Goal: Information Seeking & Learning: Learn about a topic

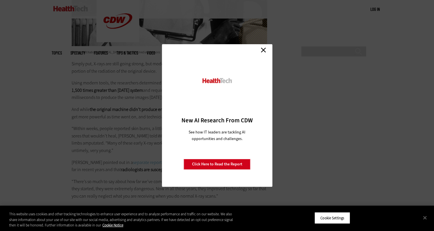
scroll to position [1170, 0]
click at [265, 53] on link "Close" at bounding box center [263, 50] width 9 height 9
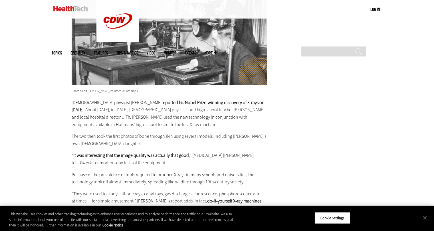
scroll to position [844, 0]
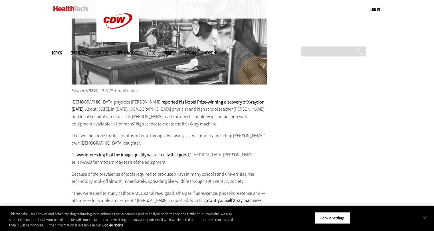
click at [426, 219] on button "Close" at bounding box center [425, 218] width 13 height 13
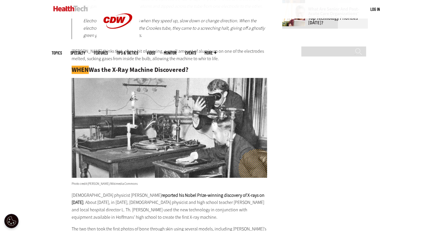
scroll to position [750, 0]
click at [118, 132] on img at bounding box center [170, 128] width 196 height 100
click at [121, 133] on img at bounding box center [170, 128] width 196 height 100
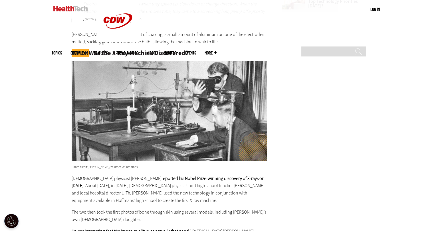
scroll to position [768, 0]
drag, startPoint x: 71, startPoint y: 189, endPoint x: 87, endPoint y: 185, distance: 16.4
click at [87, 185] on p "[DEMOGRAPHIC_DATA] physicist [PERSON_NAME] reported his Nobel Prize-winning dis…" at bounding box center [170, 189] width 196 height 29
drag, startPoint x: 87, startPoint y: 185, endPoint x: 69, endPoint y: 185, distance: 18.0
click at [69, 185] on article "[DATE] Twitter Facebook LinkedIn Reddit Flipboard Email Hardware The First-Gene…" at bounding box center [163, 182] width 207 height 1452
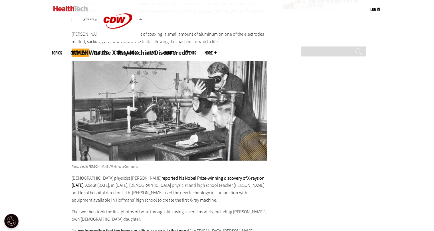
click at [83, 181] on p "[DEMOGRAPHIC_DATA] physicist [PERSON_NAME] reported his Nobel Prize-winning dis…" at bounding box center [170, 189] width 196 height 29
drag, startPoint x: 72, startPoint y: 167, endPoint x: 148, endPoint y: 167, distance: 76.0
click at [148, 167] on p "Photo credit: [PERSON_NAME]/Wikimedia Commons" at bounding box center [170, 115] width 196 height 109
drag, startPoint x: 148, startPoint y: 167, endPoint x: 123, endPoint y: 173, distance: 26.3
click at [123, 173] on div "You never know what you’ll find when cleaning out your garage, but I doubt you …" at bounding box center [170, 143] width 196 height 1111
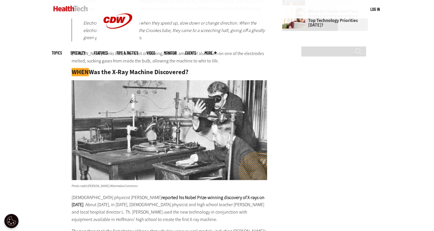
scroll to position [748, 0]
click at [135, 184] on span "[PERSON_NAME]/Wikimedia Commons" at bounding box center [113, 186] width 50 height 4
click at [130, 185] on span "[PERSON_NAME]/Wikimedia Commons" at bounding box center [113, 186] width 50 height 4
click at [117, 185] on span "[PERSON_NAME]/Wikimedia Commons" at bounding box center [113, 186] width 50 height 4
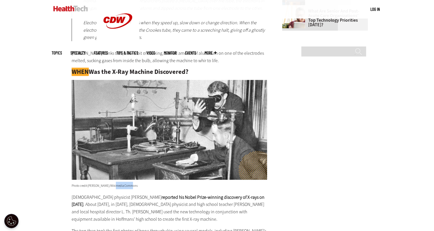
click at [117, 185] on span "[PERSON_NAME]/Wikimedia Commons" at bounding box center [113, 186] width 50 height 4
click at [219, 125] on img at bounding box center [170, 130] width 196 height 100
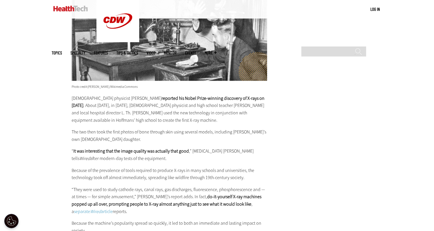
scroll to position [849, 0]
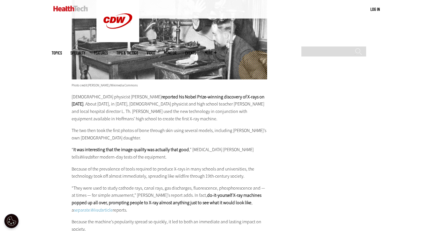
drag, startPoint x: 76, startPoint y: 104, endPoint x: 91, endPoint y: 104, distance: 15.4
click at [91, 104] on p "[DEMOGRAPHIC_DATA] physicist [PERSON_NAME] reported his Nobel Prize-winning dis…" at bounding box center [170, 107] width 196 height 29
click at [109, 120] on p "[DEMOGRAPHIC_DATA] physicist [PERSON_NAME] reported his Nobel Prize-winning dis…" at bounding box center [170, 107] width 196 height 29
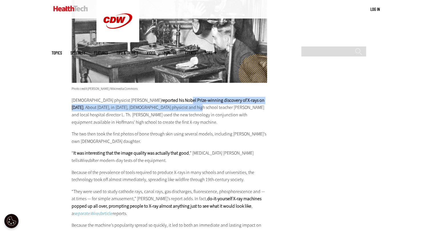
drag, startPoint x: 181, startPoint y: 99, endPoint x: 202, endPoint y: 105, distance: 21.7
click at [202, 105] on p "[DEMOGRAPHIC_DATA] physicist [PERSON_NAME] reported his Nobel Prize-winning dis…" at bounding box center [170, 111] width 196 height 29
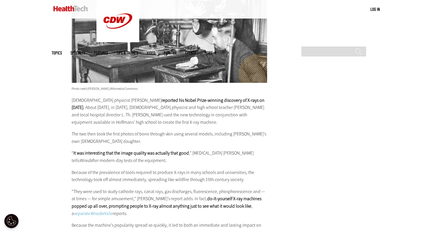
drag, startPoint x: 79, startPoint y: 106, endPoint x: 85, endPoint y: 106, distance: 6.3
click at [85, 106] on strong "reported his Nobel Prize-winning discovery of X-rays on [DATE]" at bounding box center [168, 103] width 193 height 13
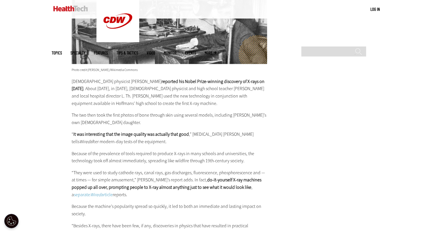
scroll to position [864, 0]
